Goal: Task Accomplishment & Management: Complete application form

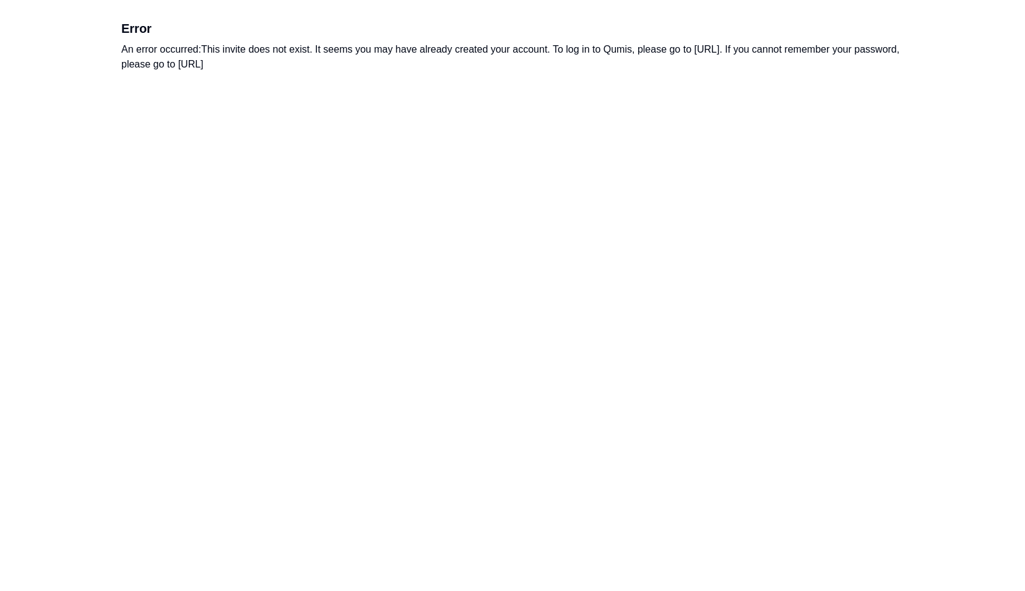
drag, startPoint x: 1001, startPoint y: 0, endPoint x: 323, endPoint y: 87, distance: 684.0
click at [323, 87] on div "Error An error occurred: This invite does not exist. It seems you may have alre…" at bounding box center [512, 46] width 792 height 92
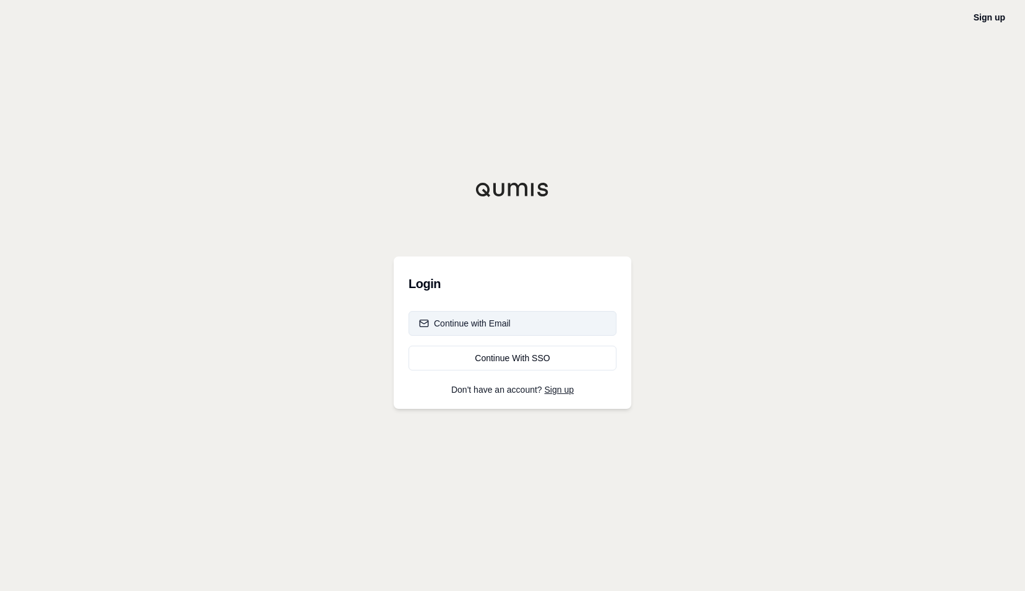
click at [506, 320] on div "Continue with Email" at bounding box center [465, 323] width 92 height 12
click at [494, 376] on div "Login Continue with Email Last Used Continue With SSO Don't have an account? Si…" at bounding box center [513, 332] width 238 height 152
click at [496, 360] on div "Continue With SSO" at bounding box center [512, 358] width 187 height 12
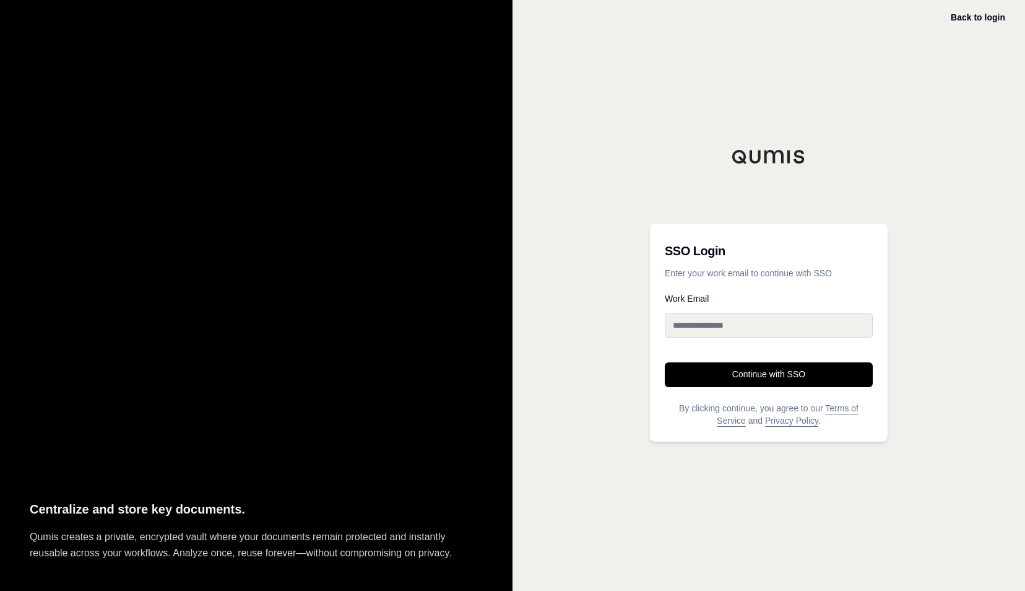
click at [704, 308] on div "Work Email" at bounding box center [769, 320] width 208 height 53
drag, startPoint x: 704, startPoint y: 308, endPoint x: 706, endPoint y: 319, distance: 11.8
click at [706, 319] on input "Work Email" at bounding box center [769, 325] width 208 height 25
type input "**********"
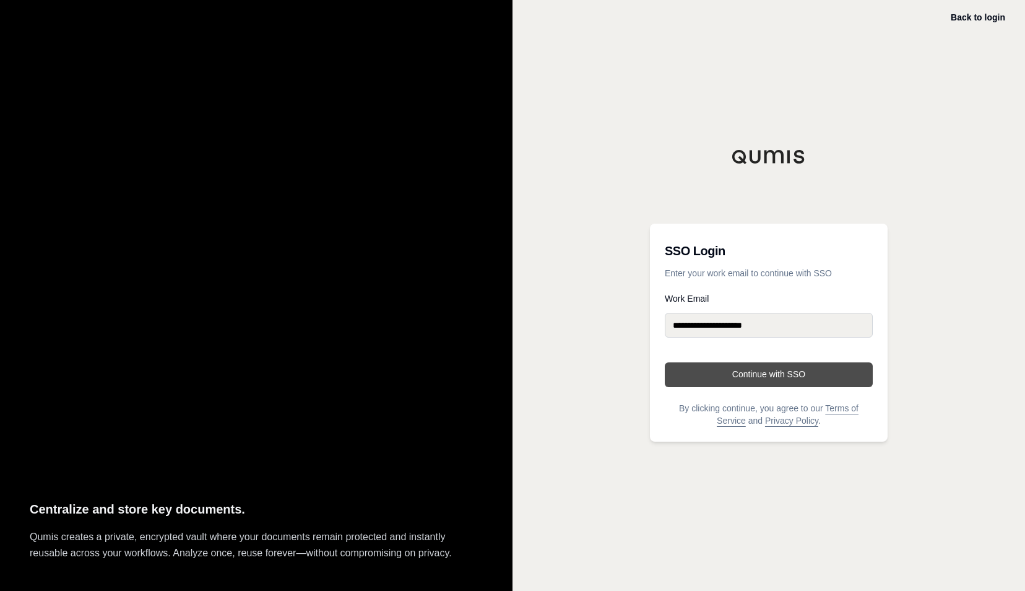
click at [717, 374] on button "Continue with SSO" at bounding box center [769, 374] width 208 height 25
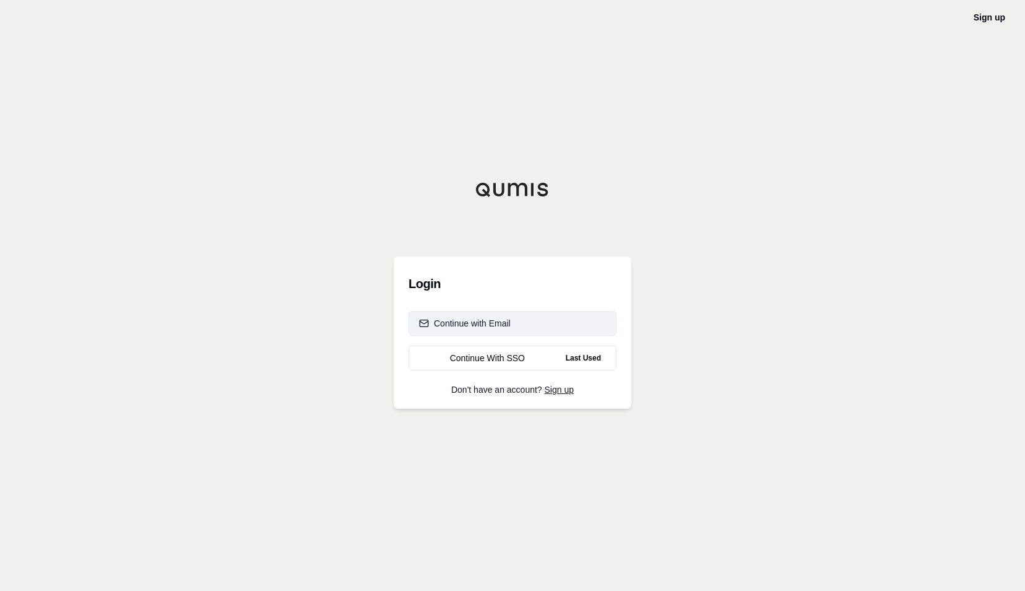
click at [471, 323] on div "Continue with Email" at bounding box center [465, 323] width 92 height 12
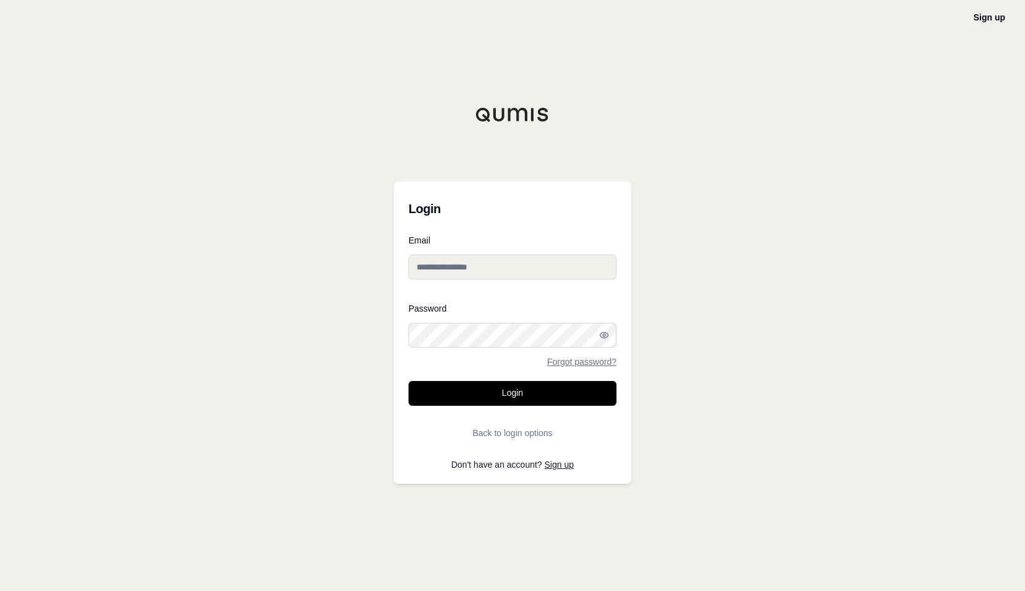
click at [476, 266] on input "Email" at bounding box center [513, 266] width 208 height 25
type input "**********"
click at [409, 381] on button "Login" at bounding box center [513, 393] width 208 height 25
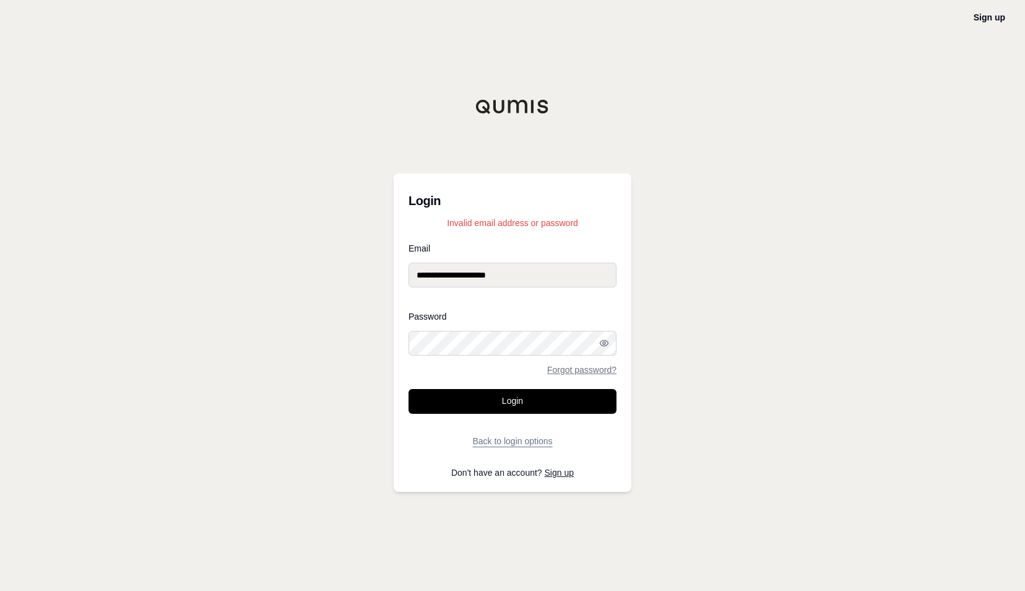
click at [504, 428] on button "Back to login options" at bounding box center [513, 440] width 208 height 25
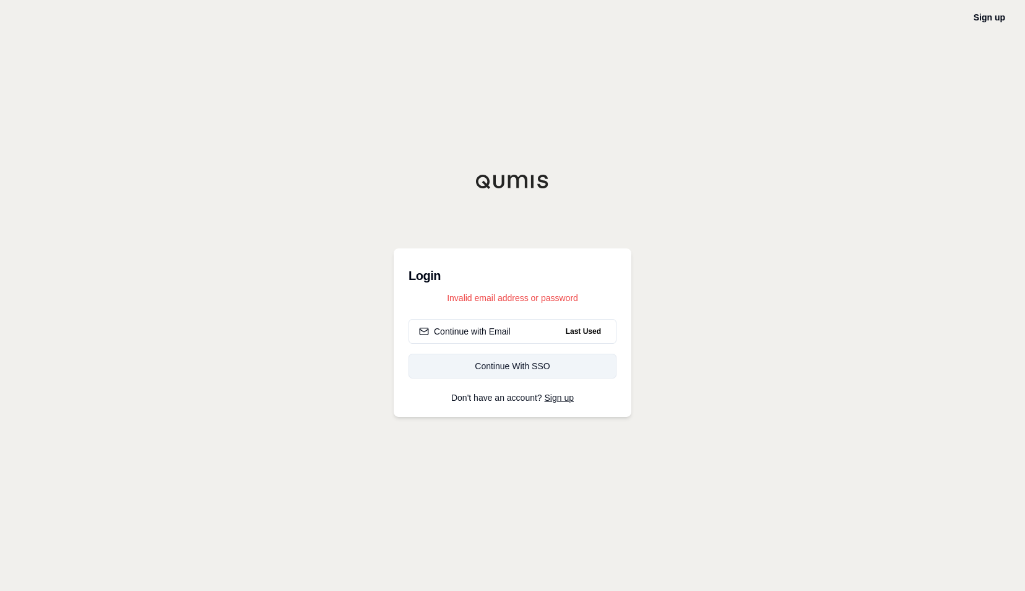
click at [505, 370] on div "Continue With SSO" at bounding box center [512, 366] width 187 height 12
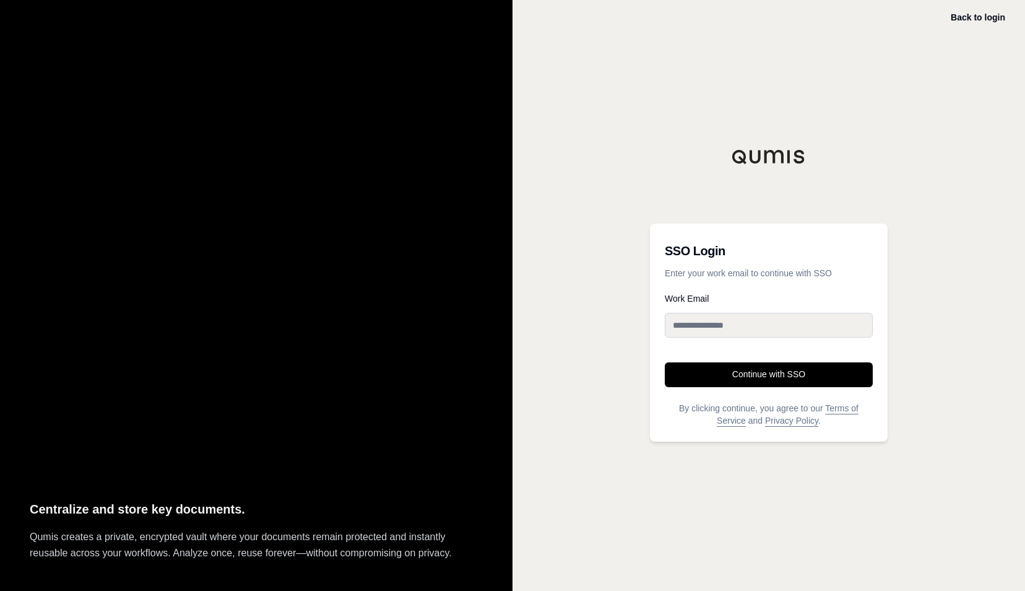
click at [750, 321] on input "Work Email" at bounding box center [769, 325] width 208 height 25
type input "**********"
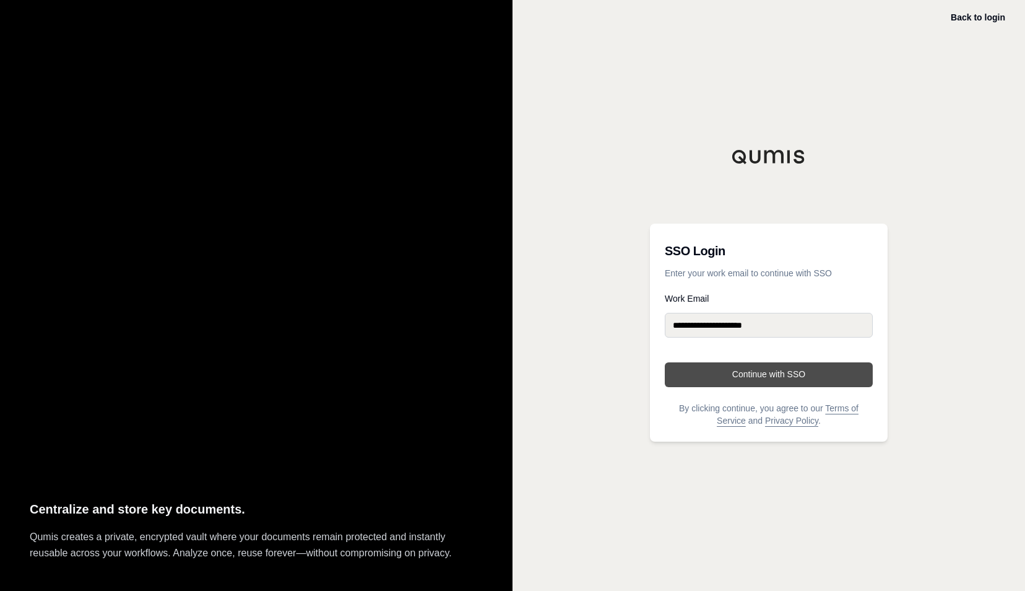
click at [801, 373] on button "Continue with SSO" at bounding box center [769, 374] width 208 height 25
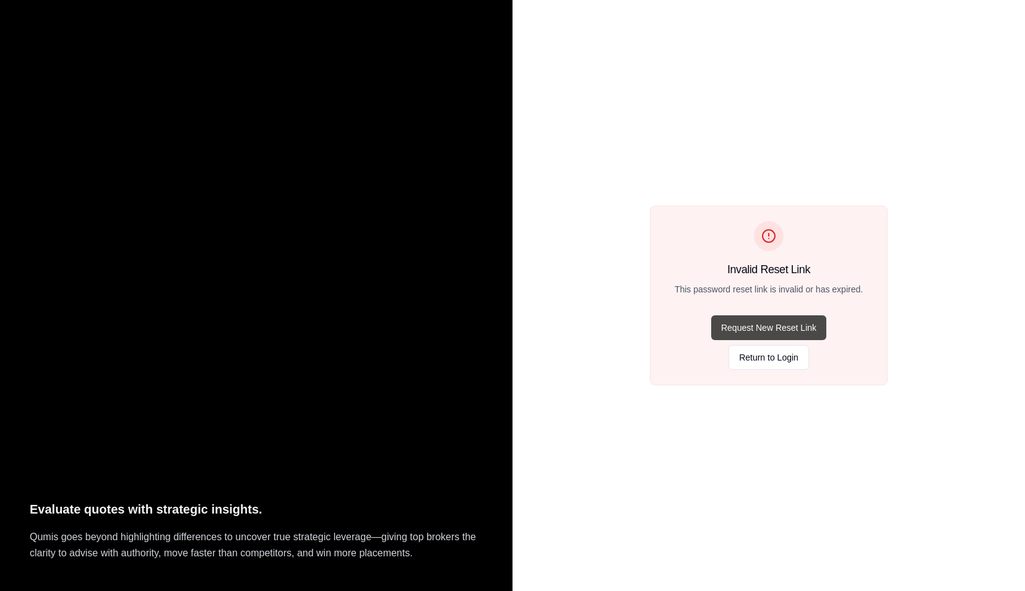
click at [802, 321] on button "Request New Reset Link" at bounding box center [768, 327] width 115 height 25
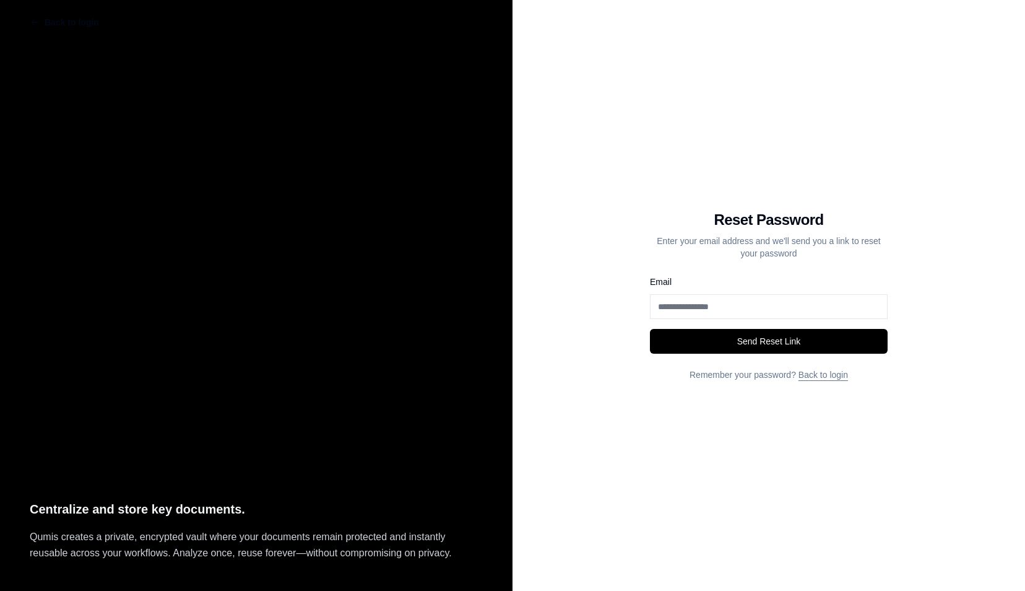
click at [760, 303] on input "Email" at bounding box center [769, 306] width 238 height 25
type input "**********"
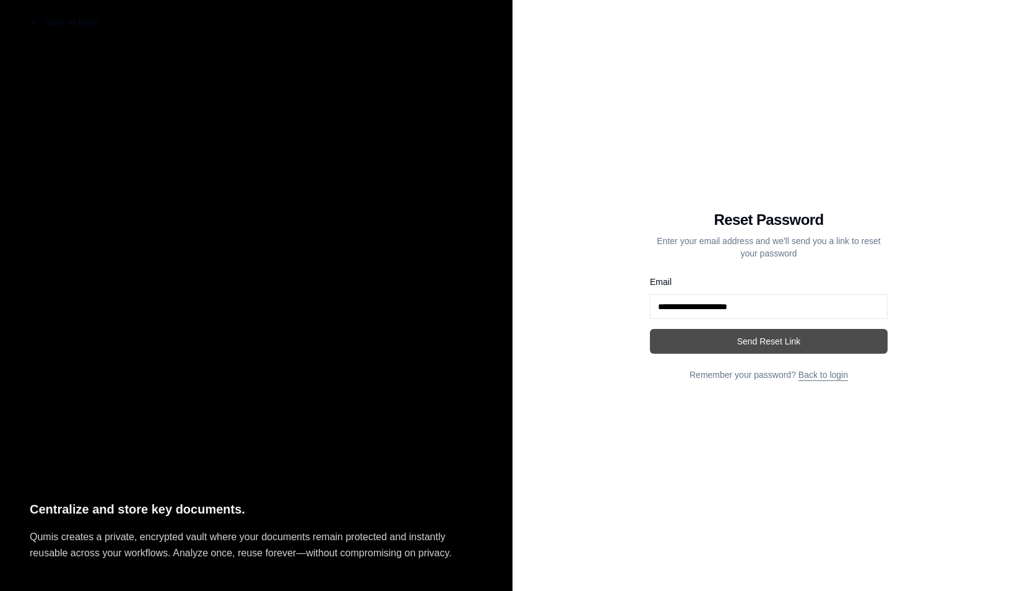
click at [759, 352] on button "Send Reset Link" at bounding box center [769, 341] width 238 height 25
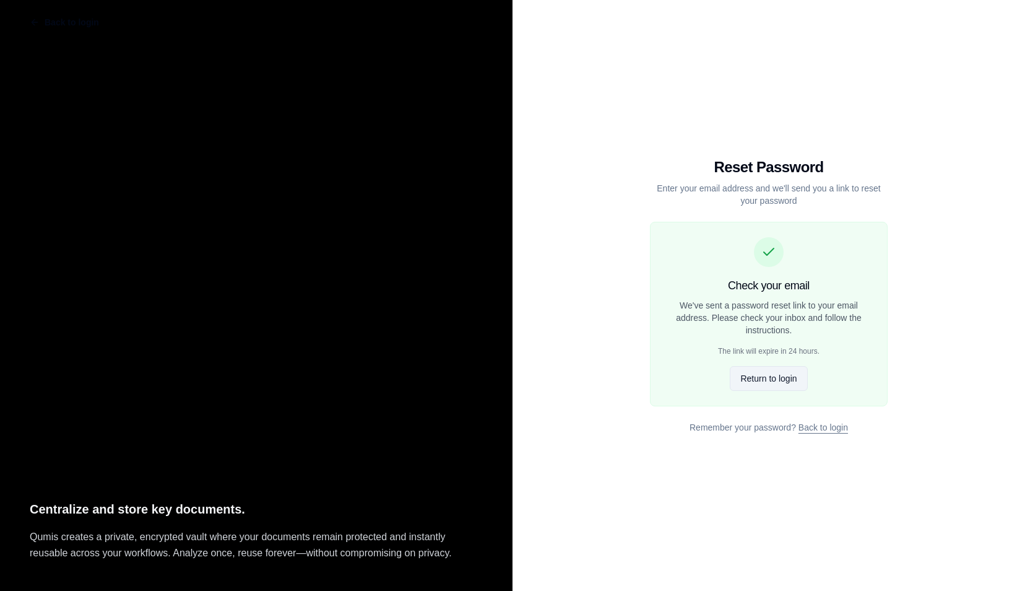
click at [761, 373] on button "Return to login" at bounding box center [768, 378] width 77 height 25
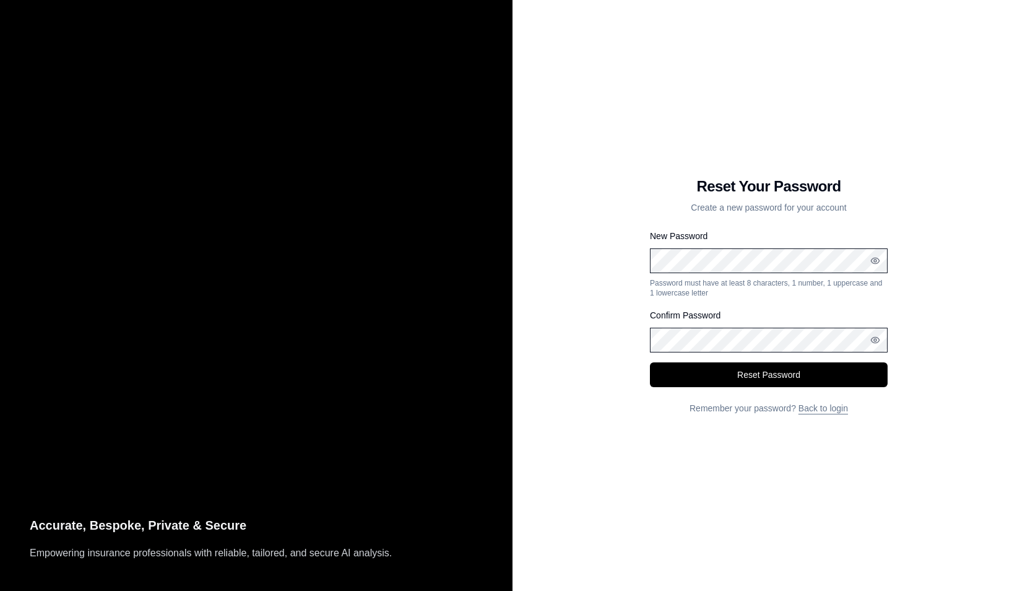
click at [735, 241] on div "New Password Password must have at least 8 characters, 1 number, 1 uppercase an…" at bounding box center [769, 262] width 238 height 69
click at [650, 362] on button "Reset Password" at bounding box center [769, 374] width 238 height 25
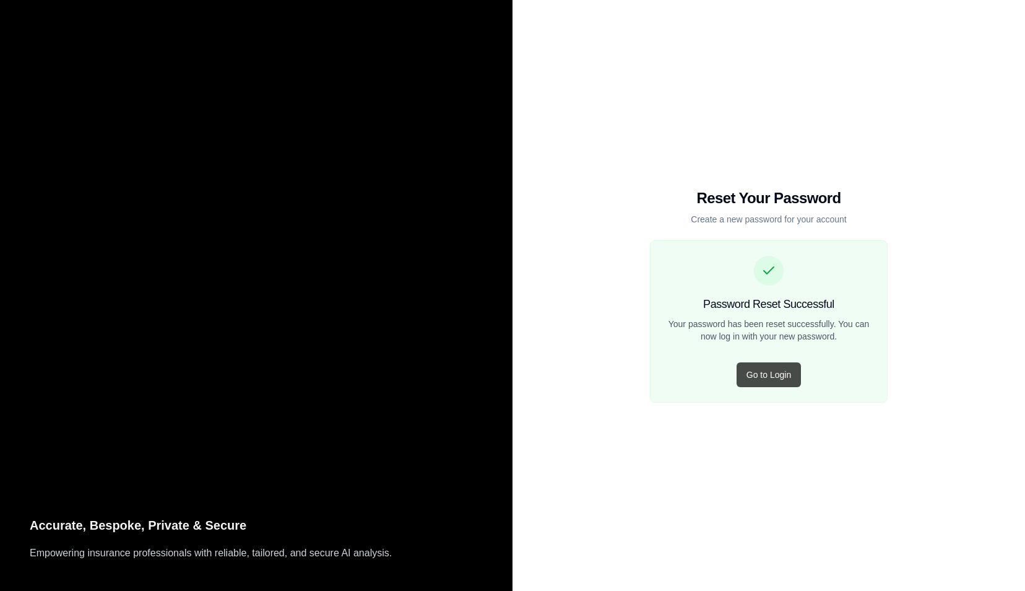
click at [769, 380] on button "Go to Login" at bounding box center [769, 374] width 64 height 25
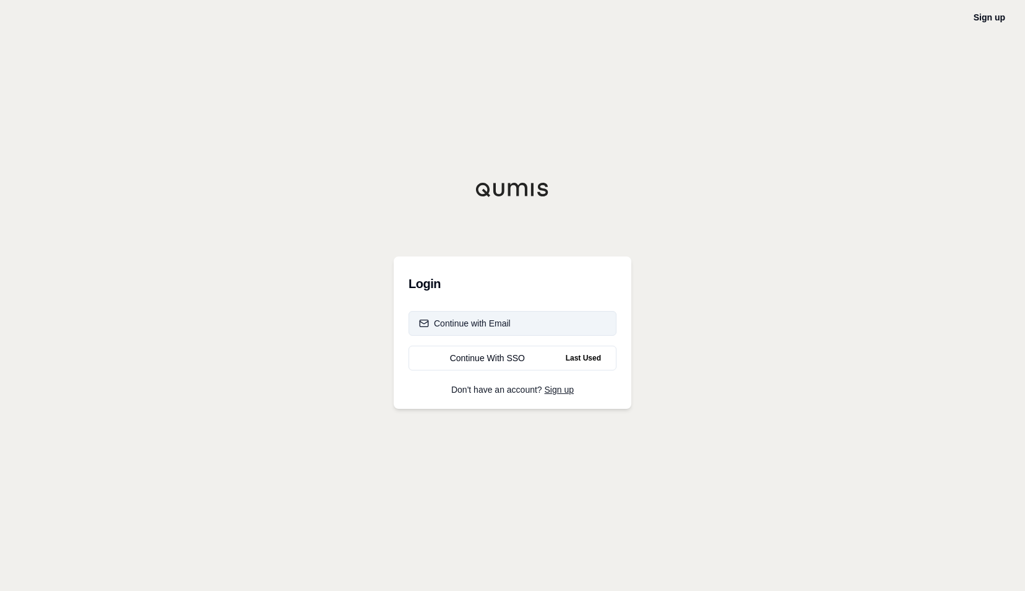
click at [491, 319] on div "Continue with Email" at bounding box center [465, 323] width 92 height 12
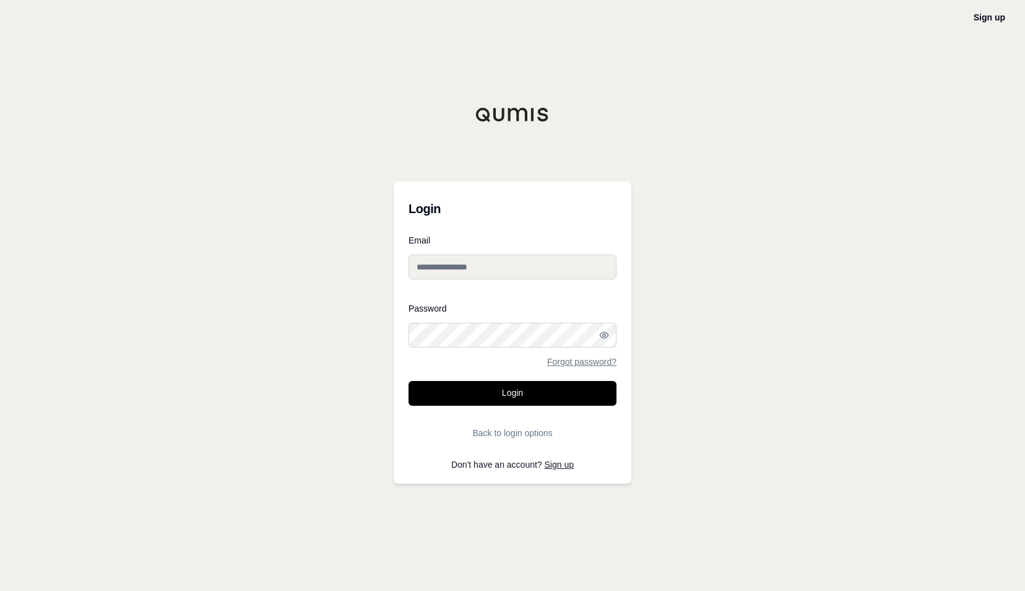
click at [473, 267] on input "Email" at bounding box center [513, 266] width 208 height 25
type input "**********"
click at [409, 381] on button "Login" at bounding box center [513, 393] width 208 height 25
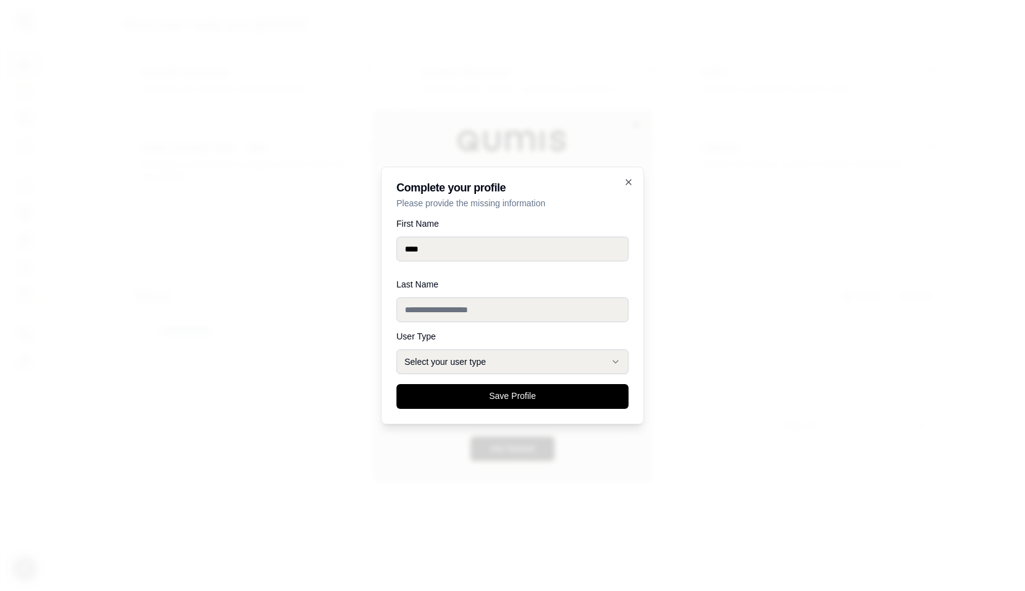
type input "********"
click at [488, 319] on div "Last Name" at bounding box center [513, 301] width 232 height 42
type input "*****"
click at [442, 358] on button "Select your user type" at bounding box center [513, 361] width 232 height 25
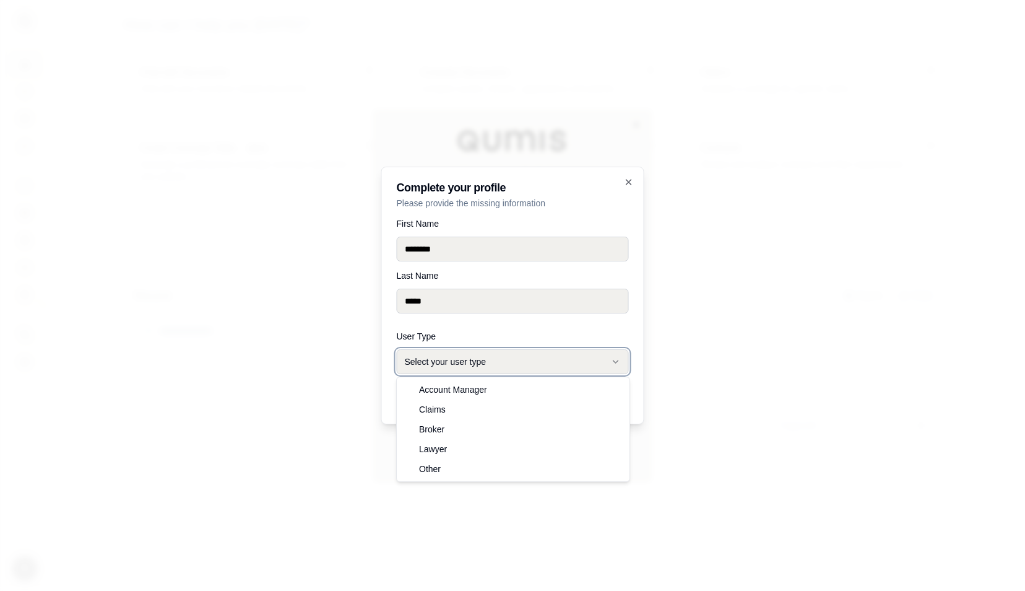
select select "*****"
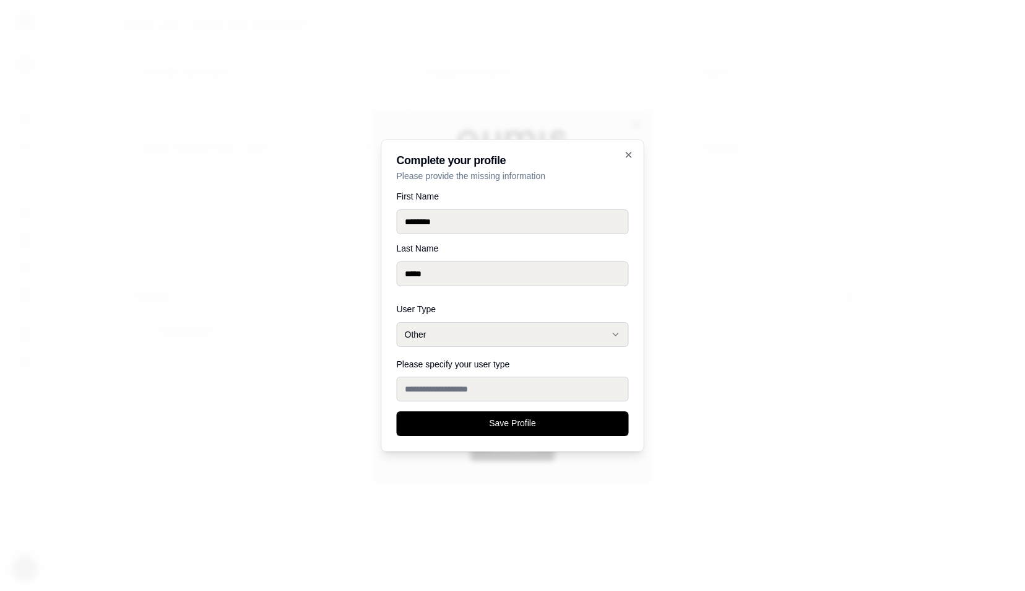
click at [475, 390] on input "Please specify your user type" at bounding box center [513, 388] width 232 height 25
type input "**********"
click at [489, 430] on button "Save Profile" at bounding box center [513, 423] width 232 height 25
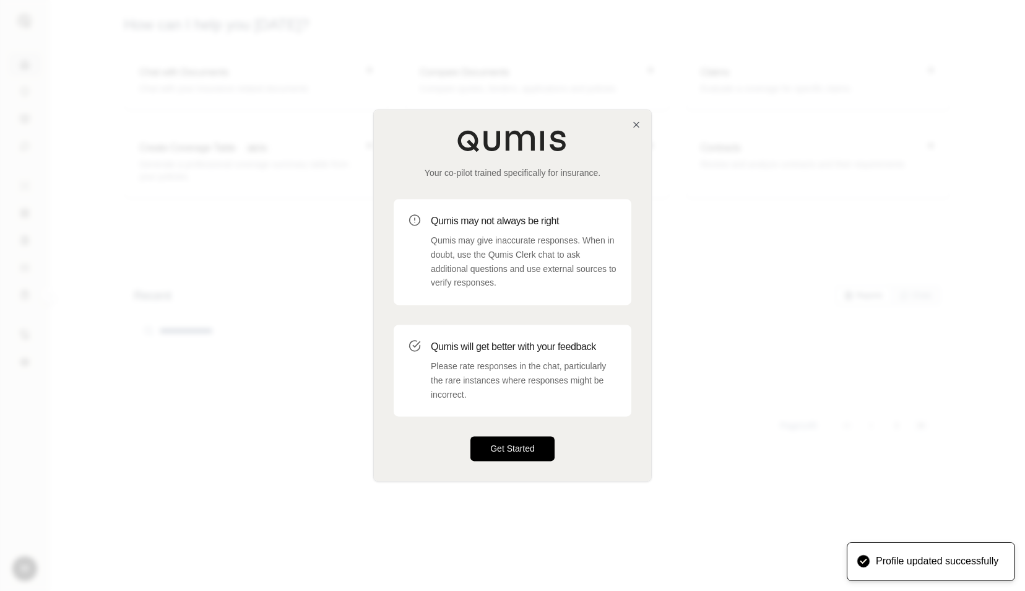
click at [508, 442] on button "Get Started" at bounding box center [512, 448] width 84 height 25
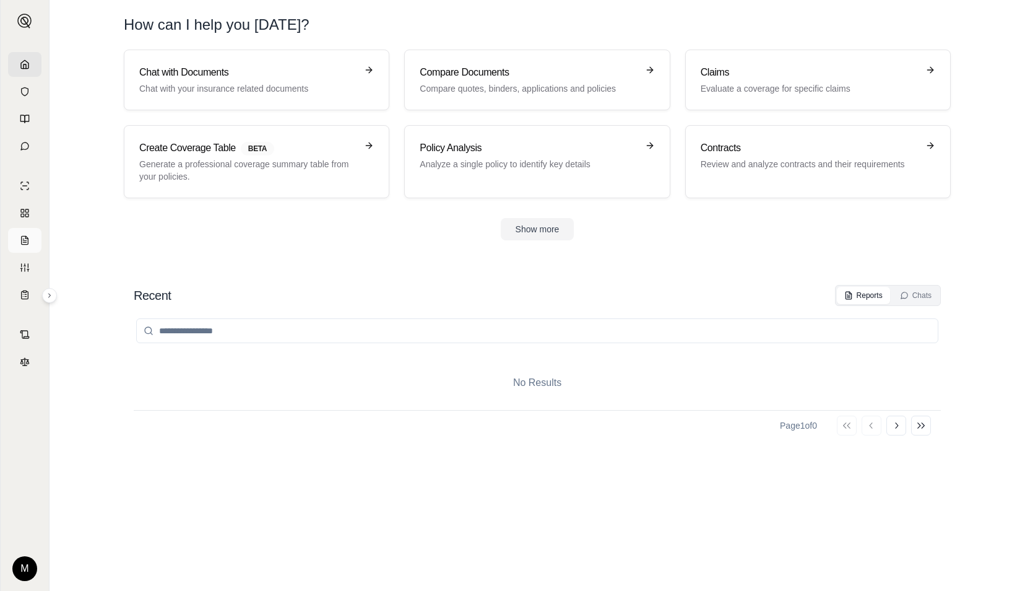
click at [27, 238] on icon at bounding box center [25, 240] width 7 height 8
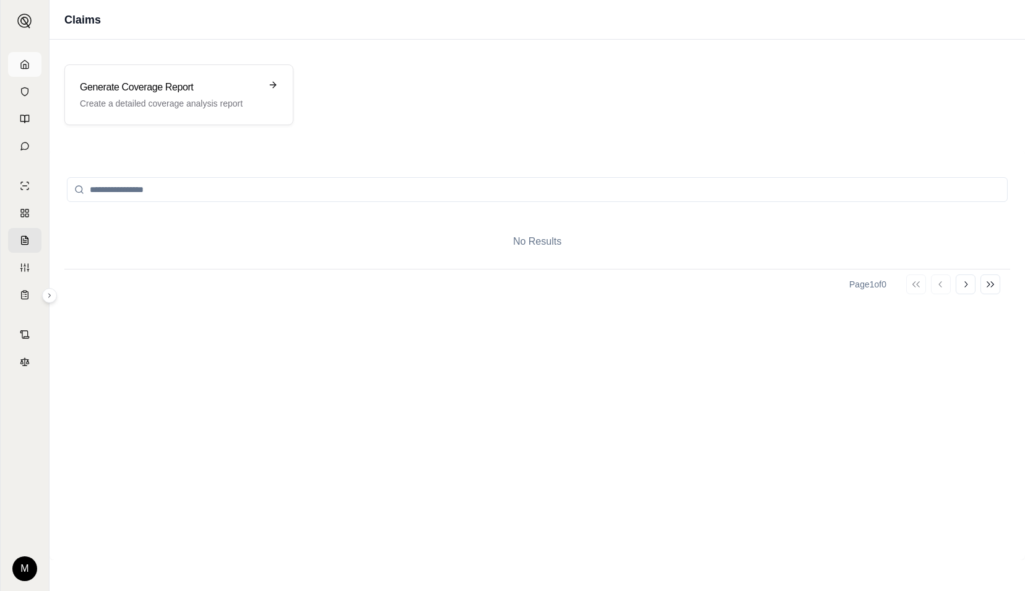
click at [28, 68] on icon at bounding box center [24, 64] width 7 height 8
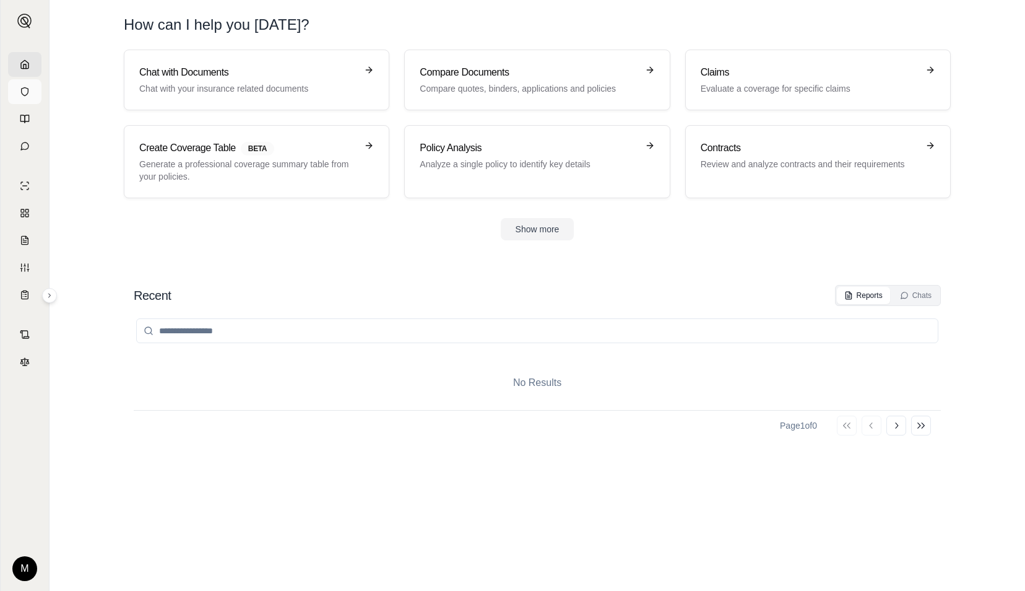
click at [34, 86] on link at bounding box center [24, 91] width 33 height 25
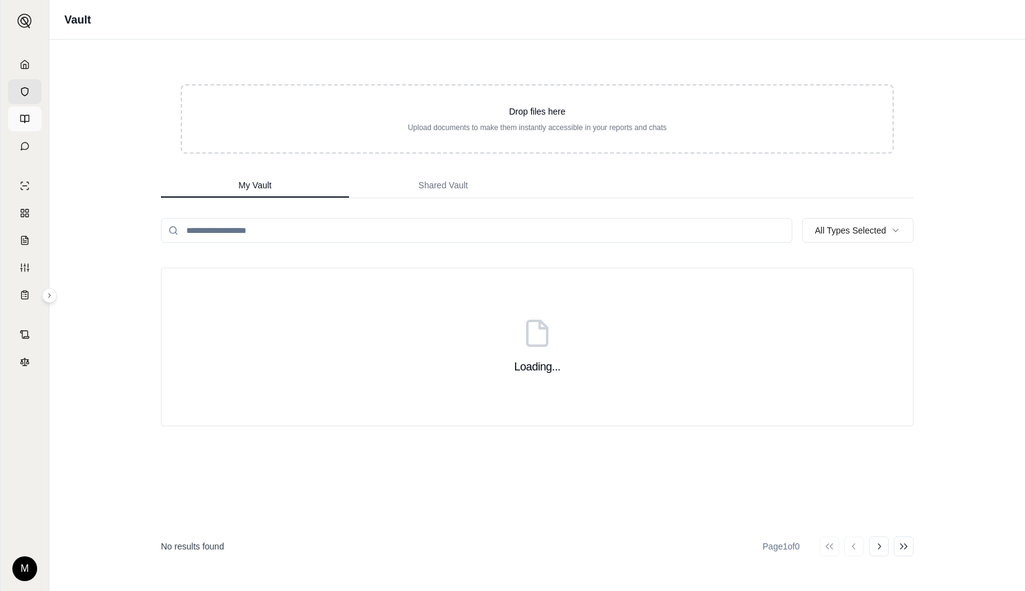
click at [33, 115] on link at bounding box center [24, 118] width 33 height 25
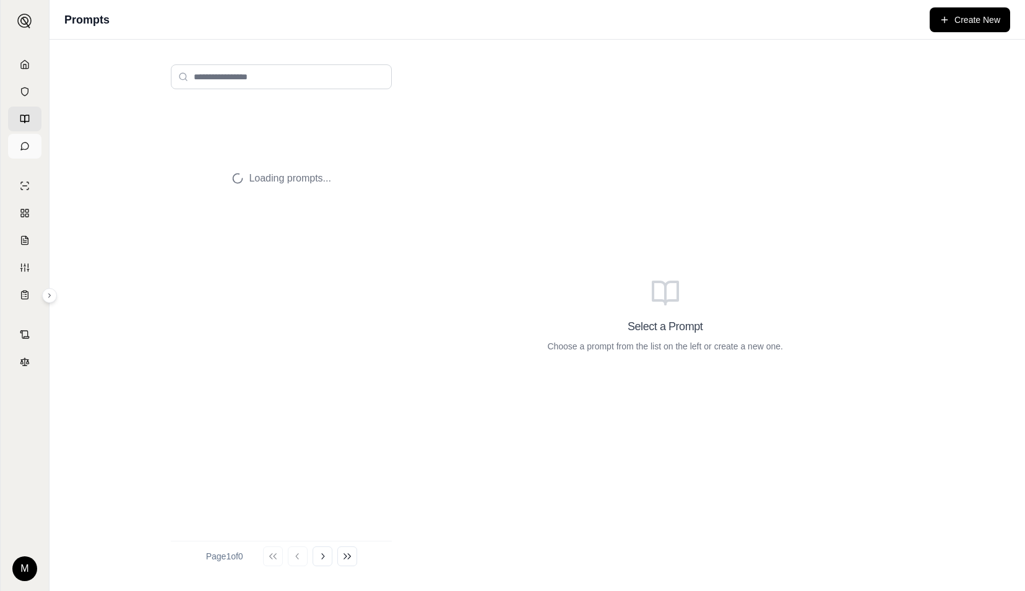
click at [30, 140] on link at bounding box center [24, 146] width 33 height 25
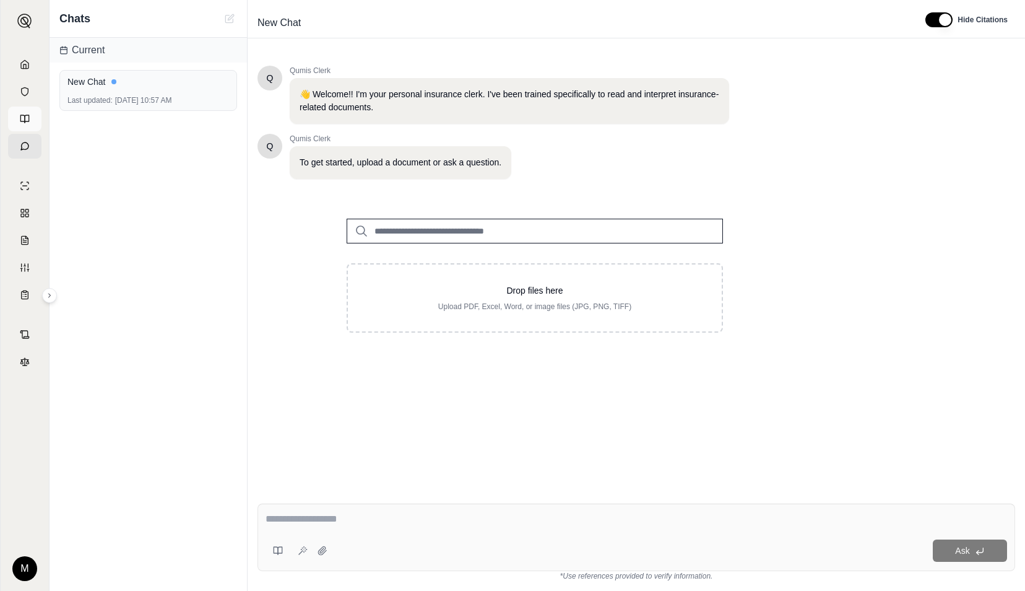
click at [24, 113] on link at bounding box center [24, 118] width 33 height 25
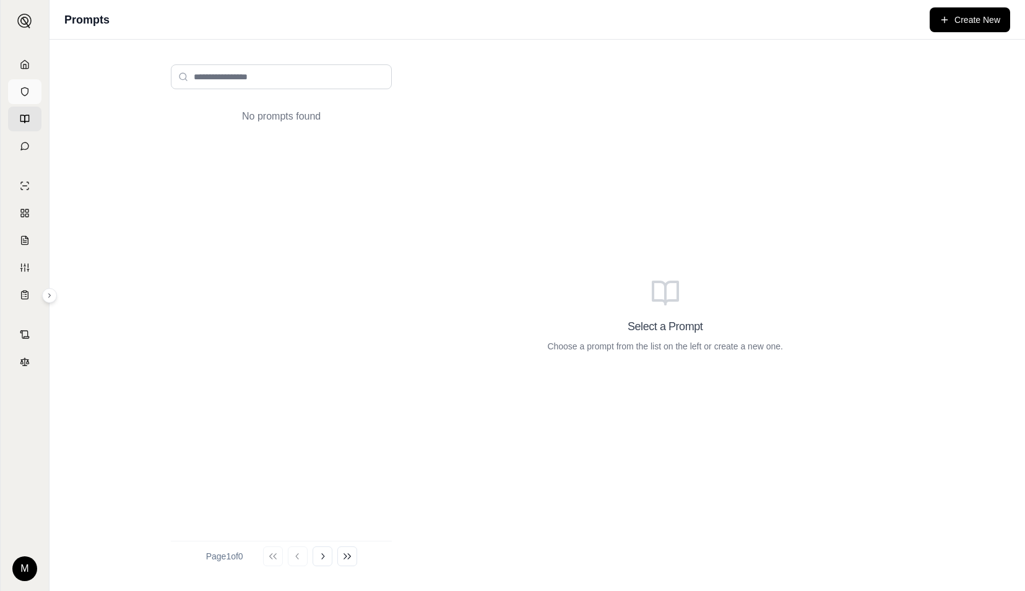
click at [24, 79] on link at bounding box center [24, 91] width 33 height 25
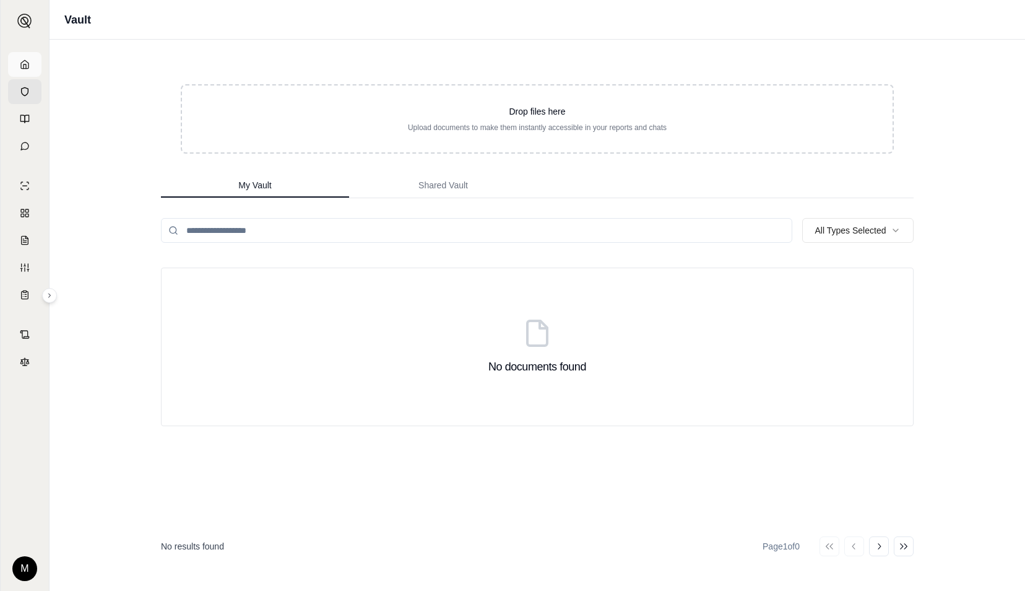
click at [24, 57] on link at bounding box center [24, 64] width 33 height 25
